Goal: Transaction & Acquisition: Donate to fbi.radio

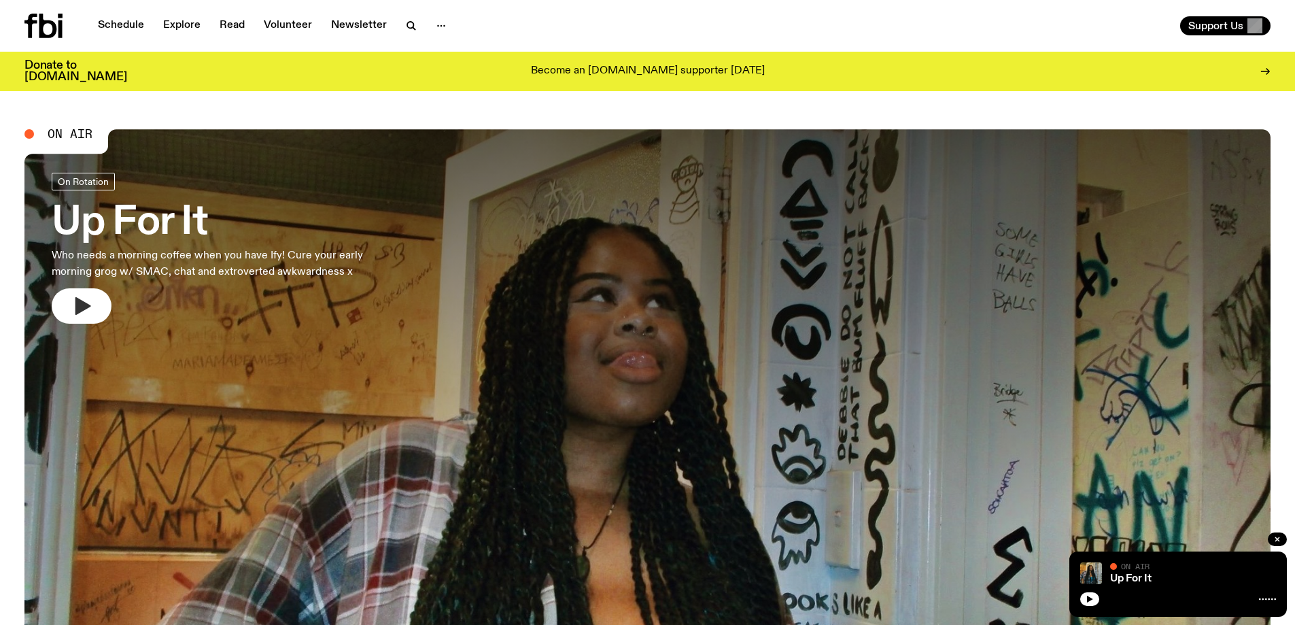
click at [111, 308] on button "button" at bounding box center [82, 305] width 60 height 35
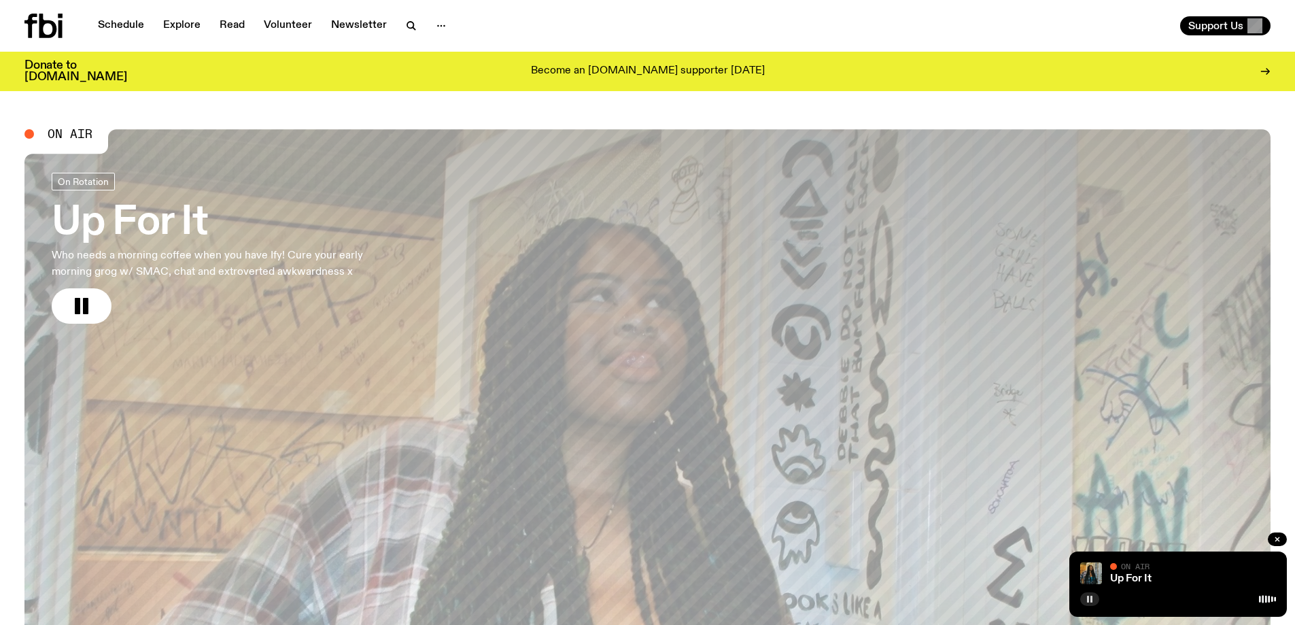
click at [1082, 600] on button "button" at bounding box center [1089, 599] width 19 height 14
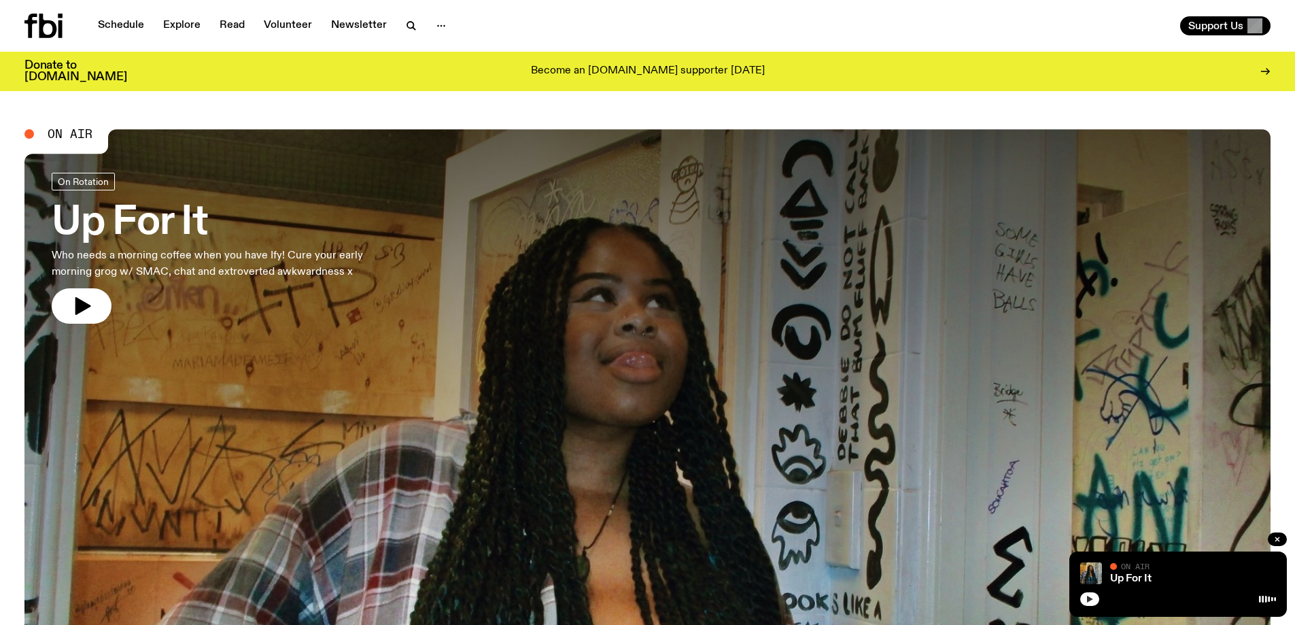
click at [1084, 600] on button "button" at bounding box center [1089, 599] width 19 height 14
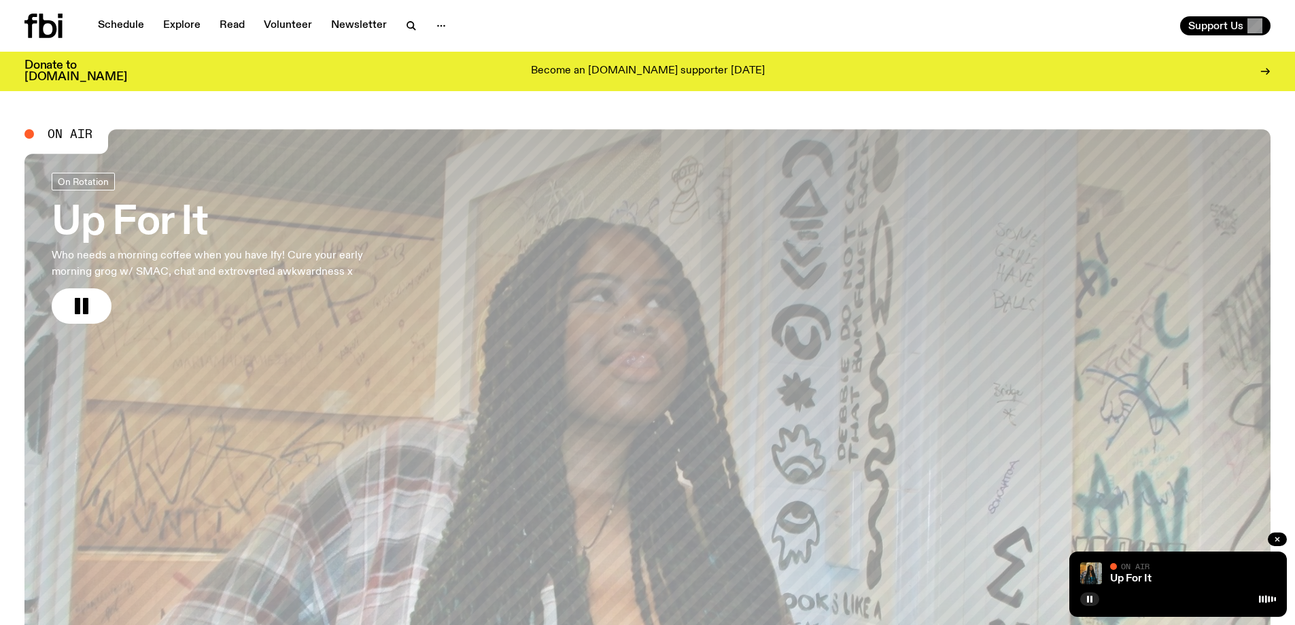
click at [1091, 604] on button "button" at bounding box center [1089, 599] width 19 height 14
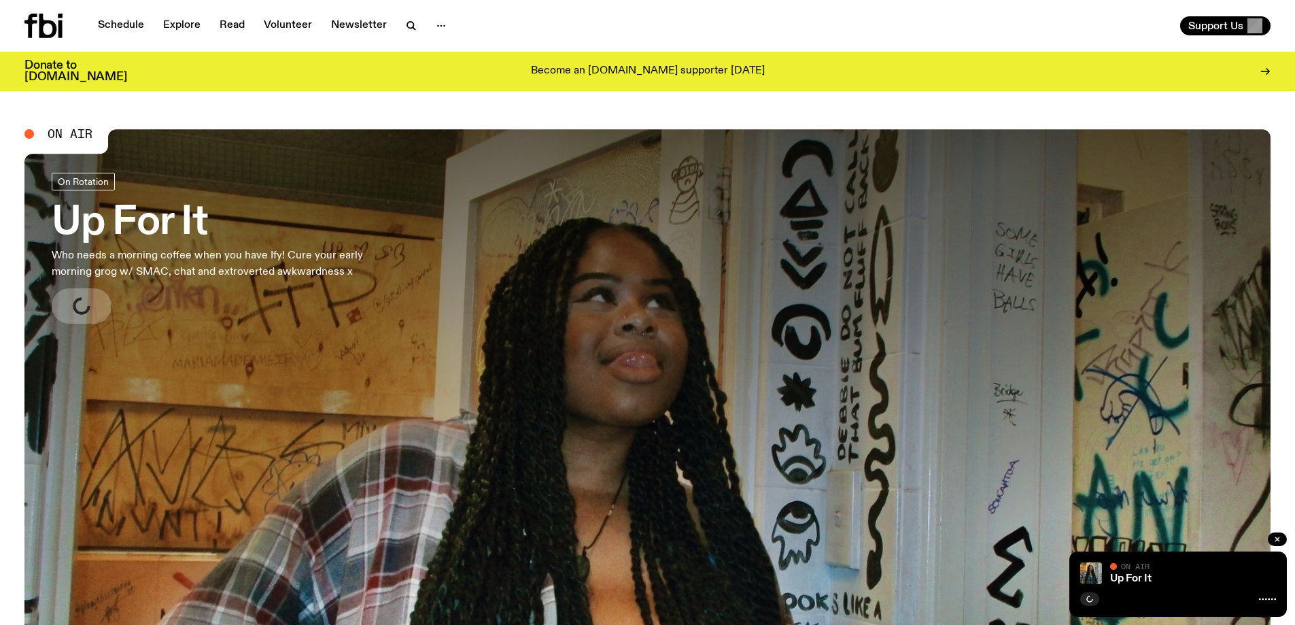
click at [56, 75] on h3 "Donate to [DOMAIN_NAME]" at bounding box center [75, 71] width 103 height 23
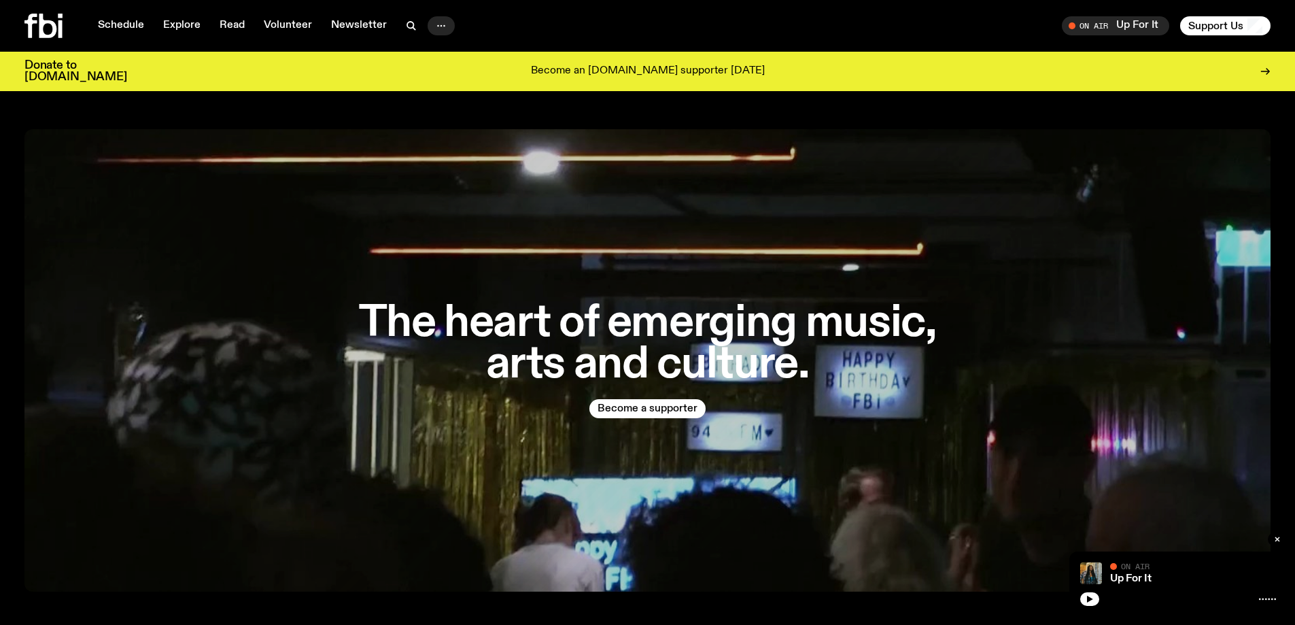
click at [428, 20] on button "button" at bounding box center [441, 25] width 27 height 19
click at [429, 24] on button "button" at bounding box center [441, 25] width 27 height 19
click at [398, 24] on button "button" at bounding box center [411, 25] width 27 height 19
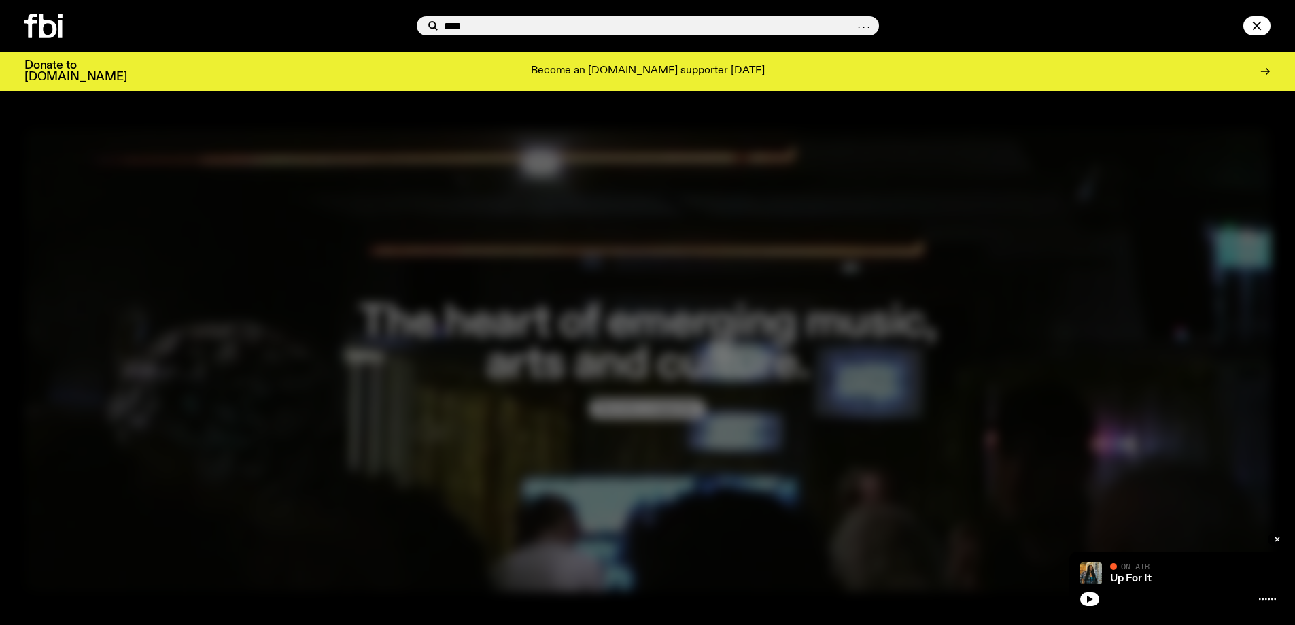
type input "****"
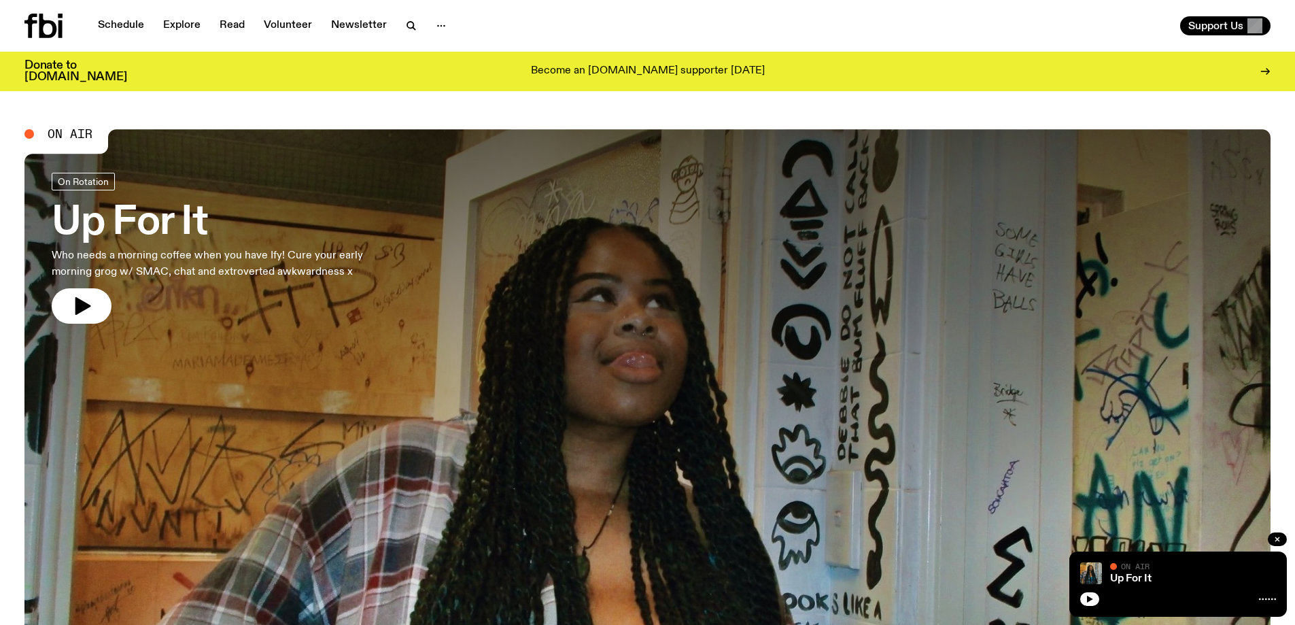
click at [1106, 594] on div at bounding box center [1178, 597] width 196 height 16
click at [1093, 596] on icon "button" at bounding box center [1090, 599] width 8 height 8
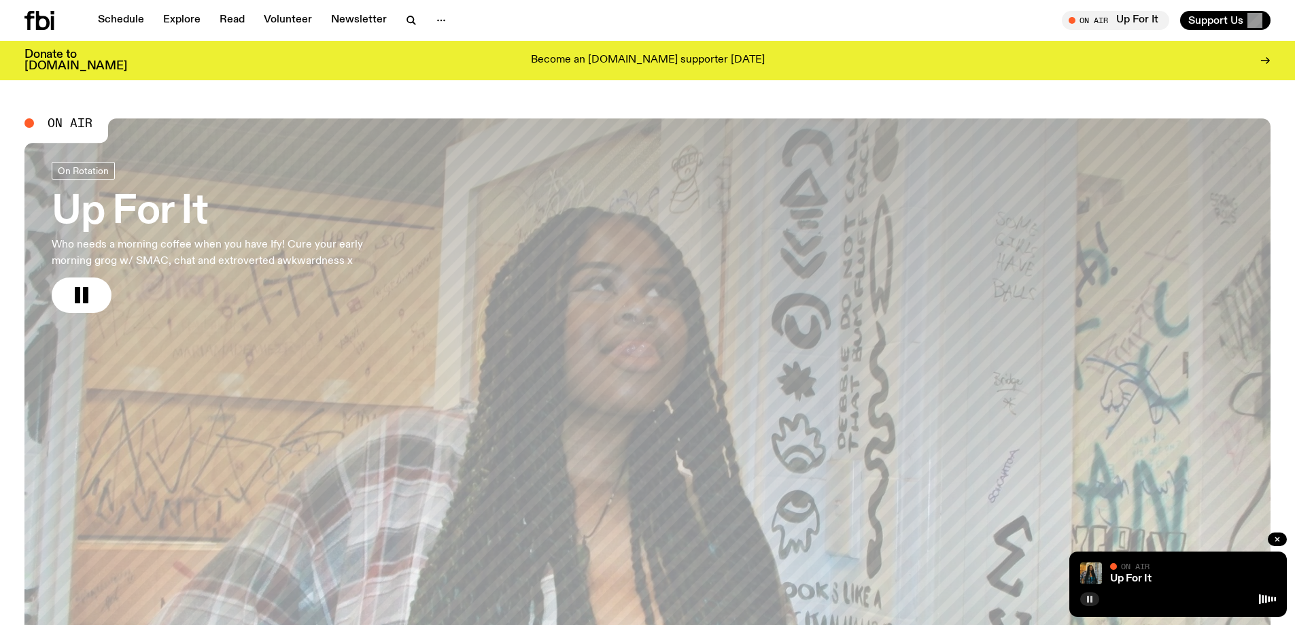
scroll to position [329, 0]
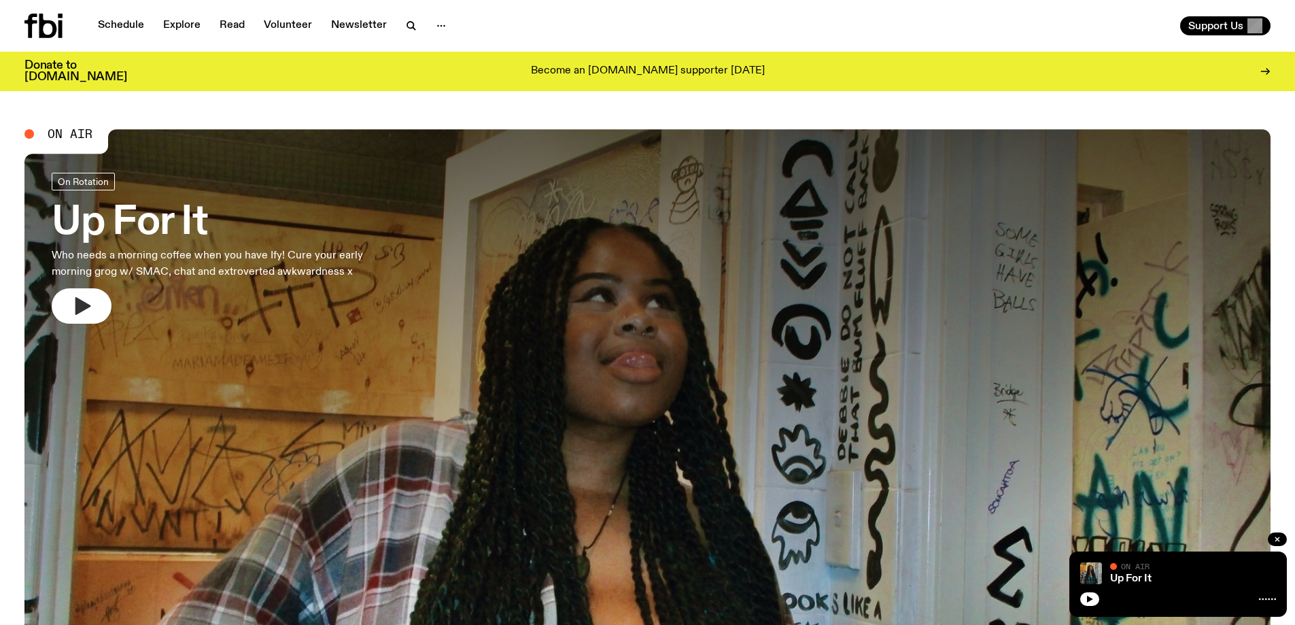
click at [103, 311] on button "button" at bounding box center [82, 305] width 60 height 35
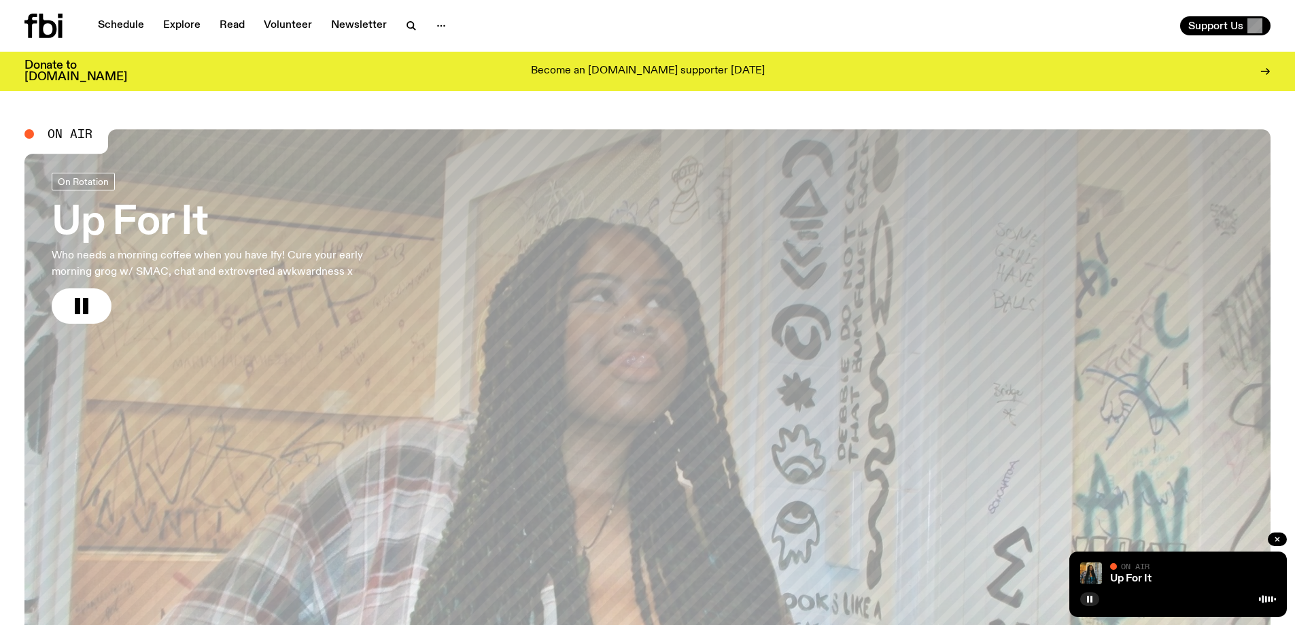
click at [75, 311] on rect "button" at bounding box center [77, 306] width 5 height 16
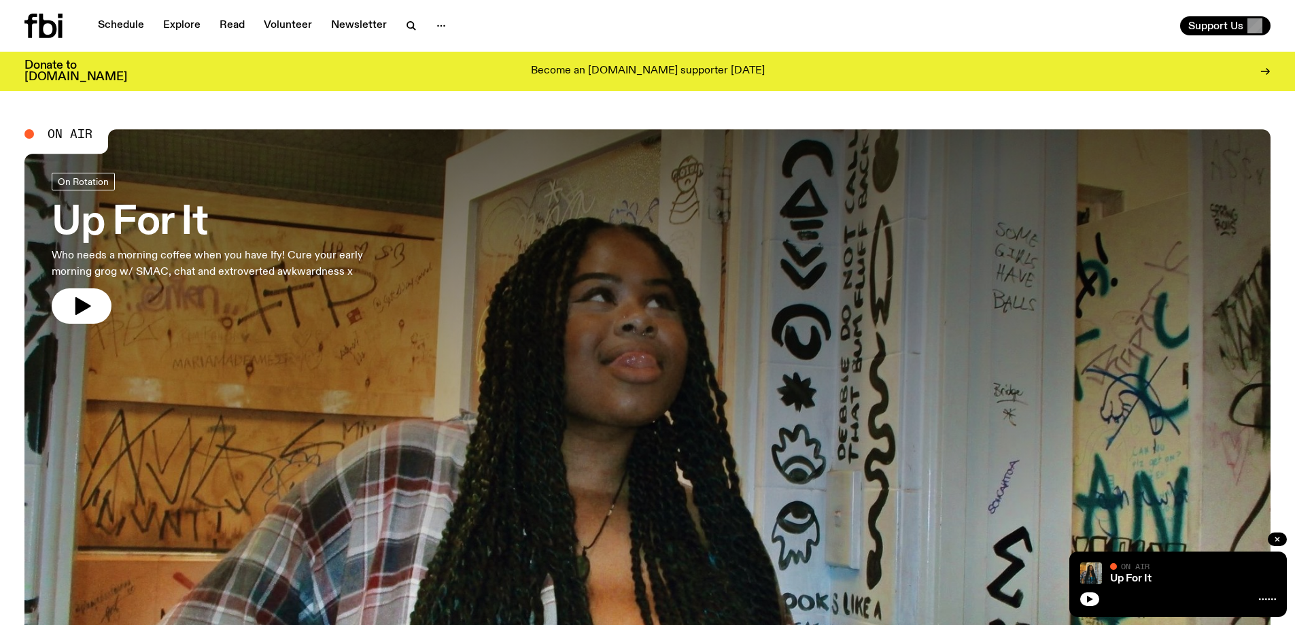
click at [1079, 598] on div "Up For It On Air On Air" at bounding box center [1178, 583] width 218 height 65
click at [1093, 600] on icon "button" at bounding box center [1090, 599] width 8 height 8
click at [1080, 592] on button "button" at bounding box center [1089, 599] width 19 height 14
click at [1090, 594] on button "button" at bounding box center [1089, 599] width 19 height 14
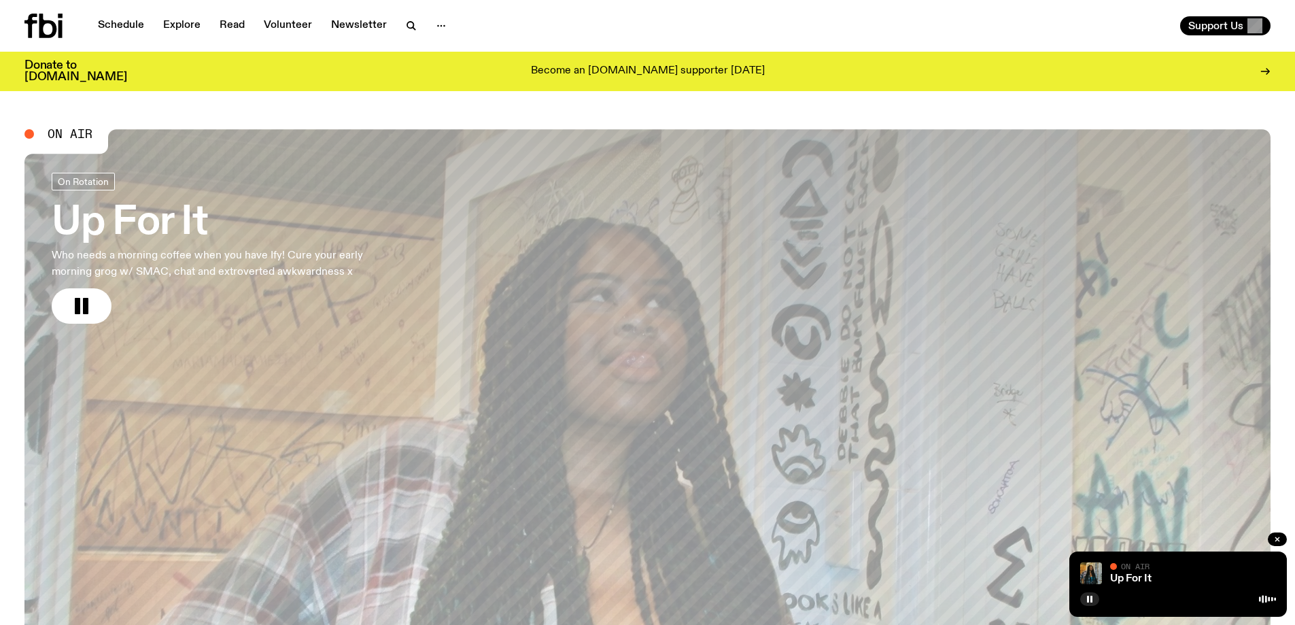
click at [1096, 608] on div "Up For It On Air On Air" at bounding box center [1178, 583] width 218 height 65
click at [1092, 600] on rect "button" at bounding box center [1091, 599] width 2 height 7
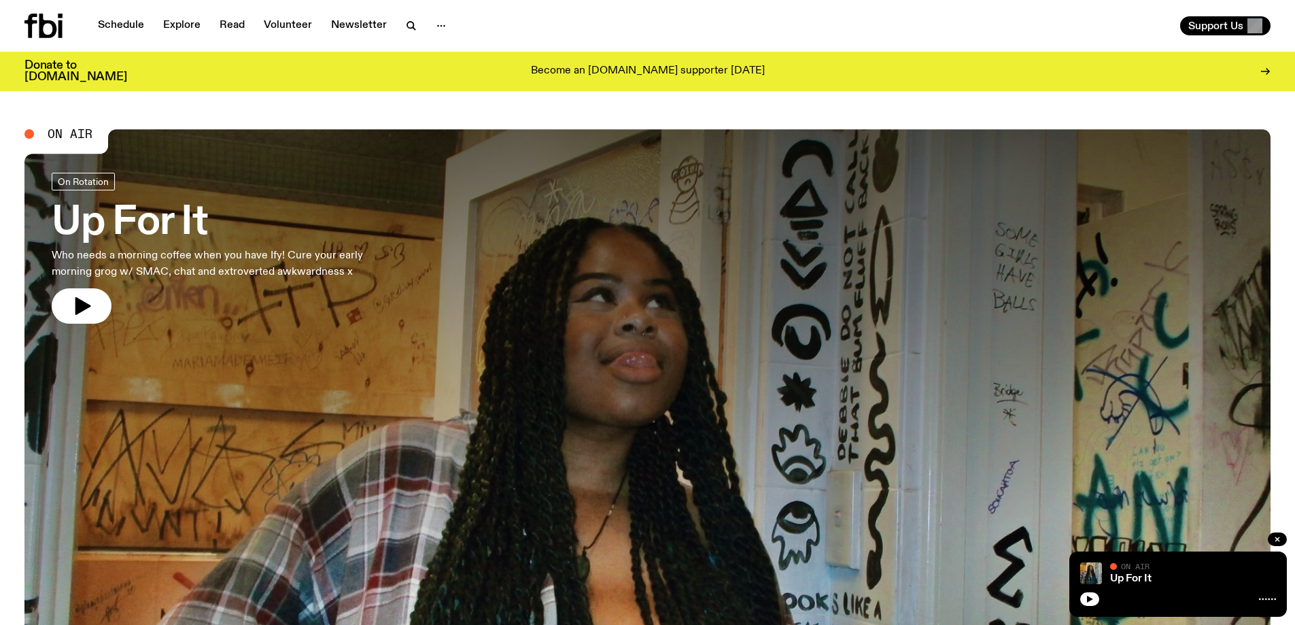
click at [1080, 592] on button "button" at bounding box center [1089, 599] width 19 height 14
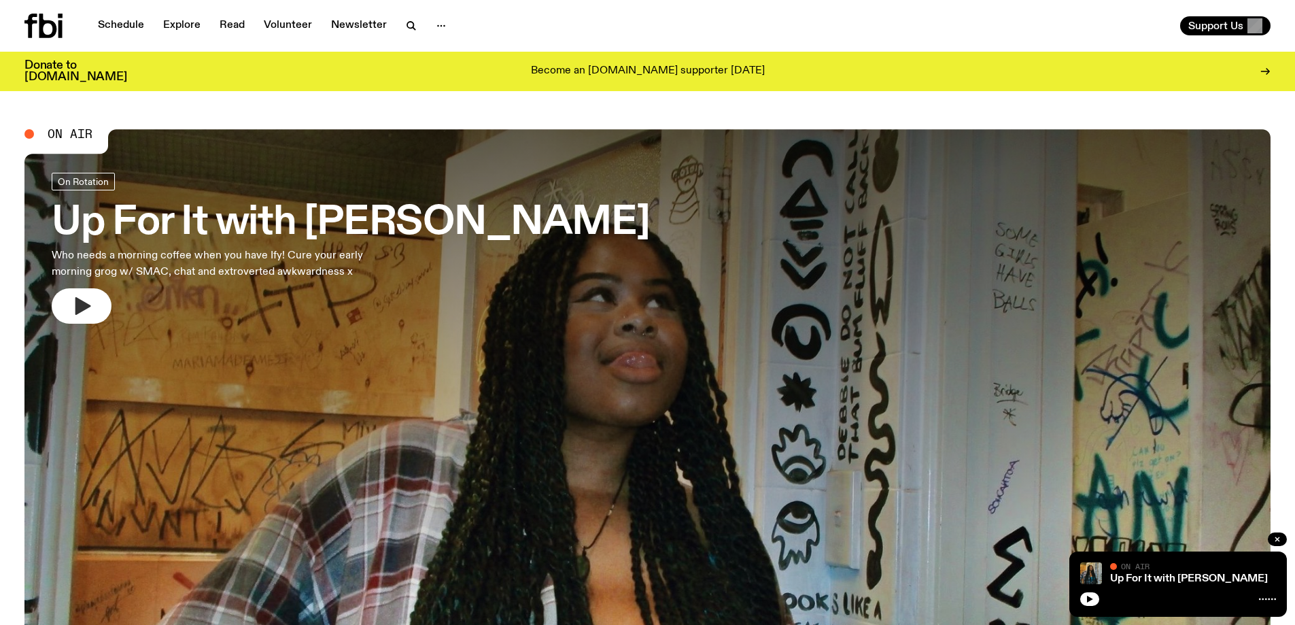
click at [104, 306] on button "button" at bounding box center [82, 305] width 60 height 35
